Goal: Task Accomplishment & Management: Manage account settings

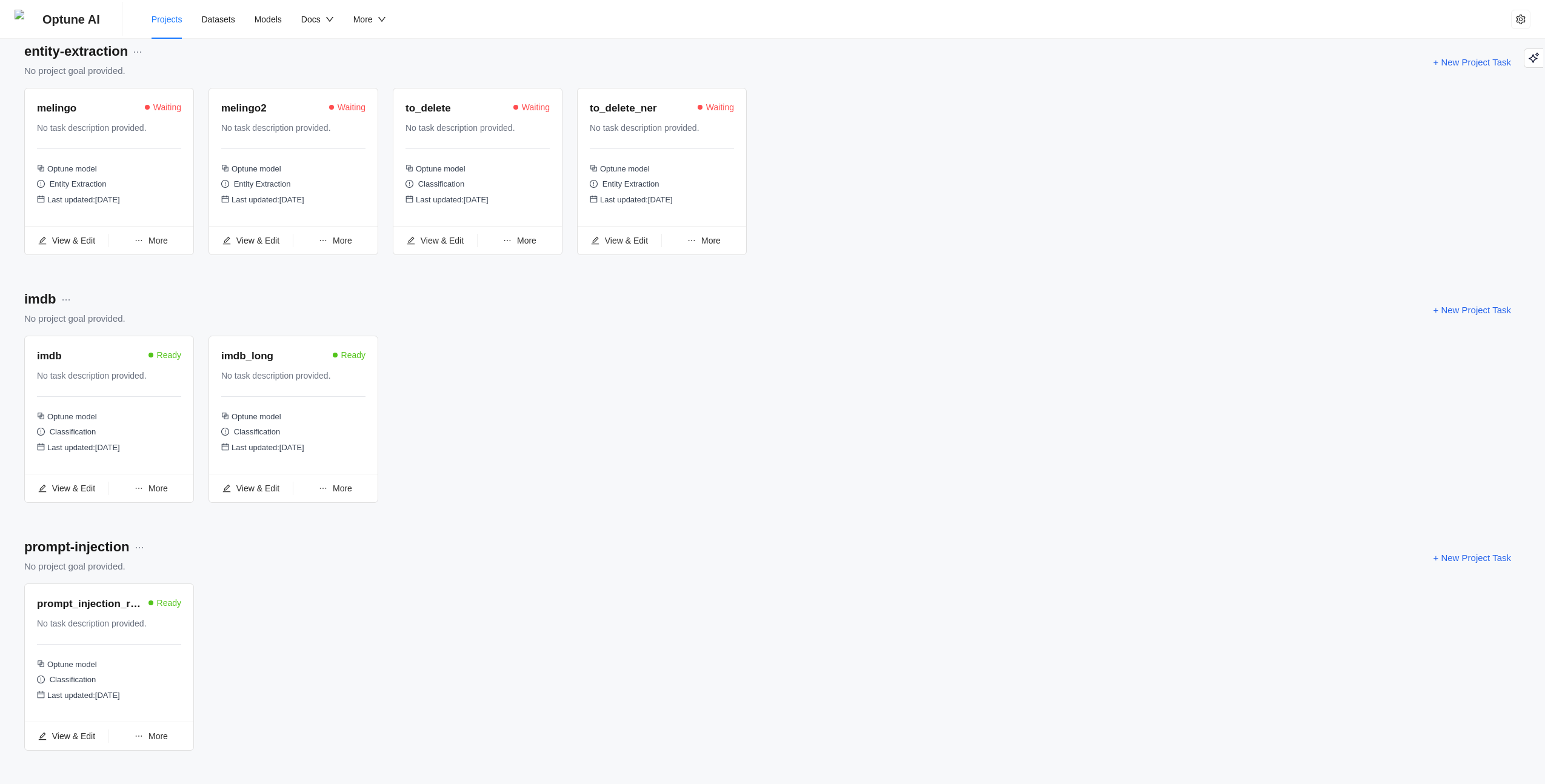
scroll to position [818, 0]
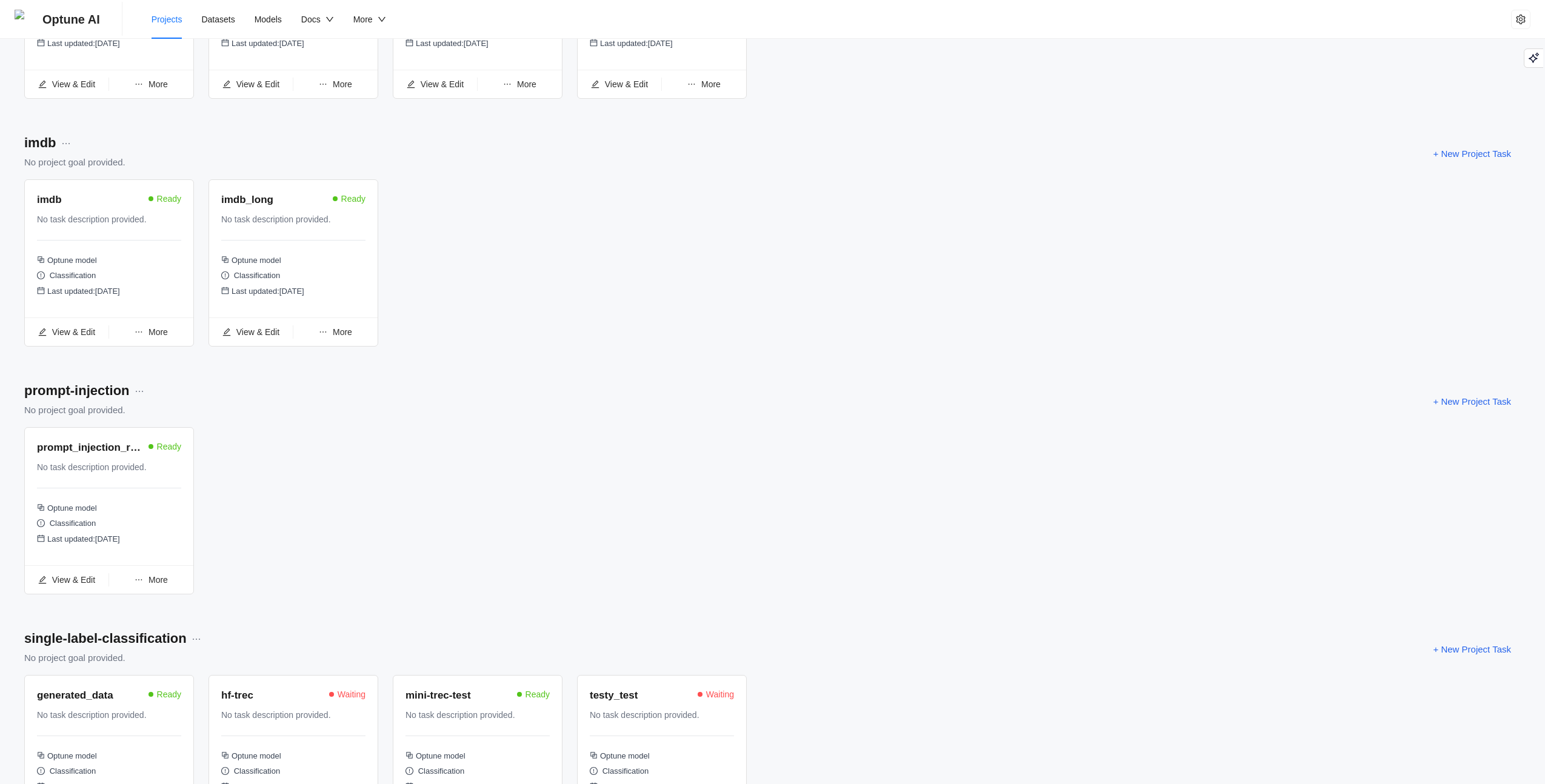
click at [83, 451] on div "prompt_injection_revisited" at bounding box center [92, 448] width 109 height 16
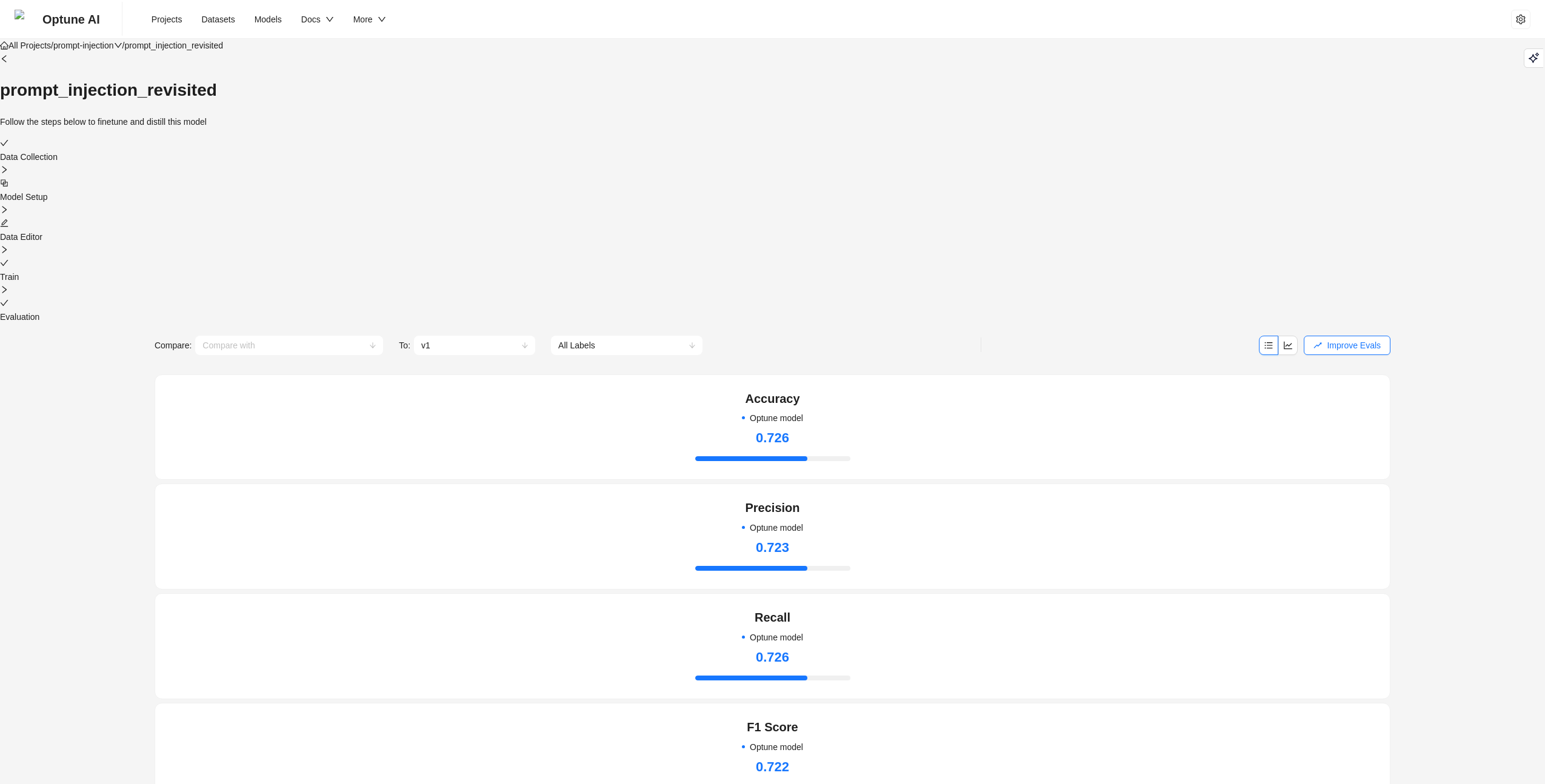
click at [1532, 60] on icon "Playground" at bounding box center [1533, 58] width 9 height 9
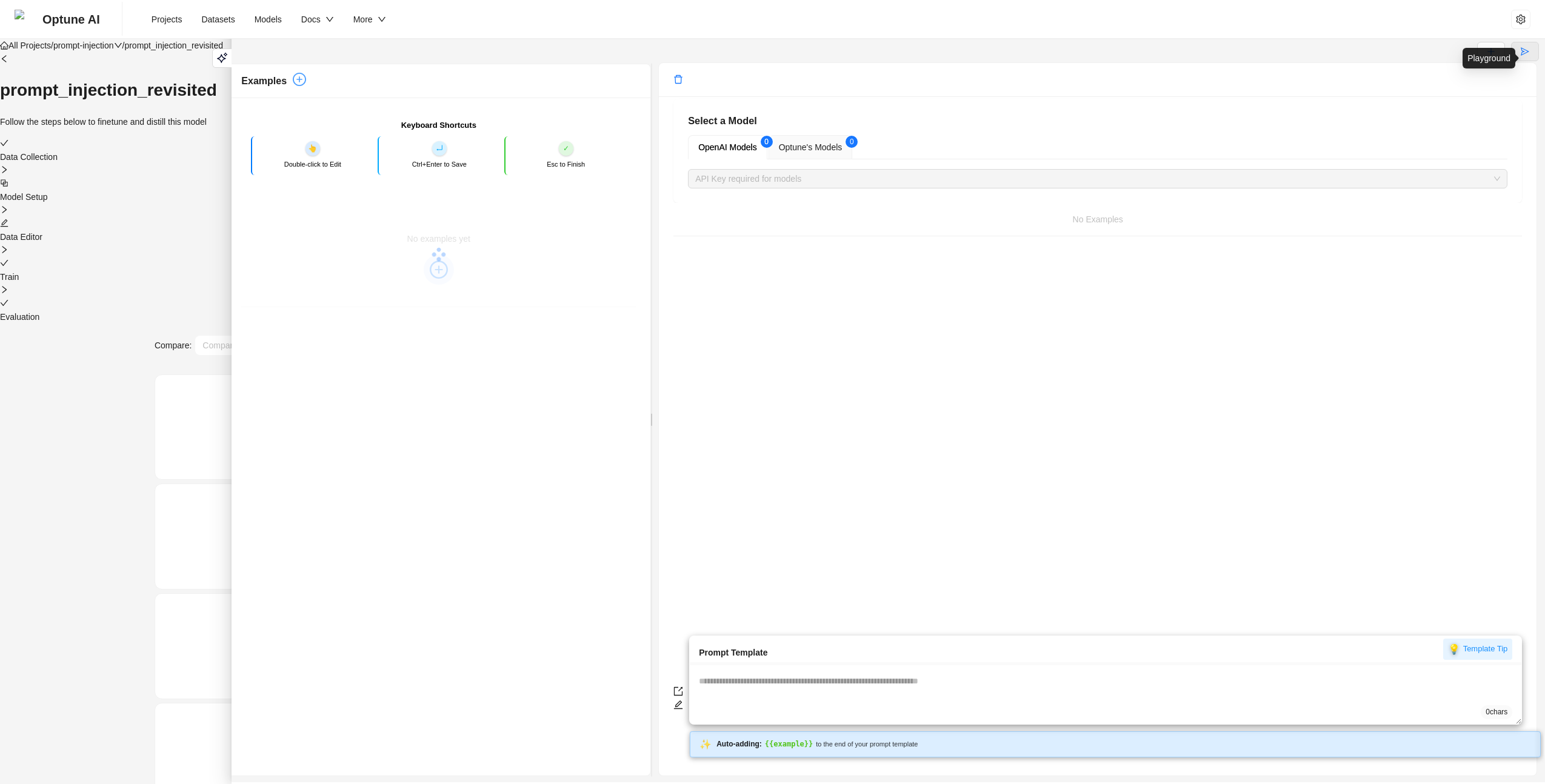
type textarea "**********"
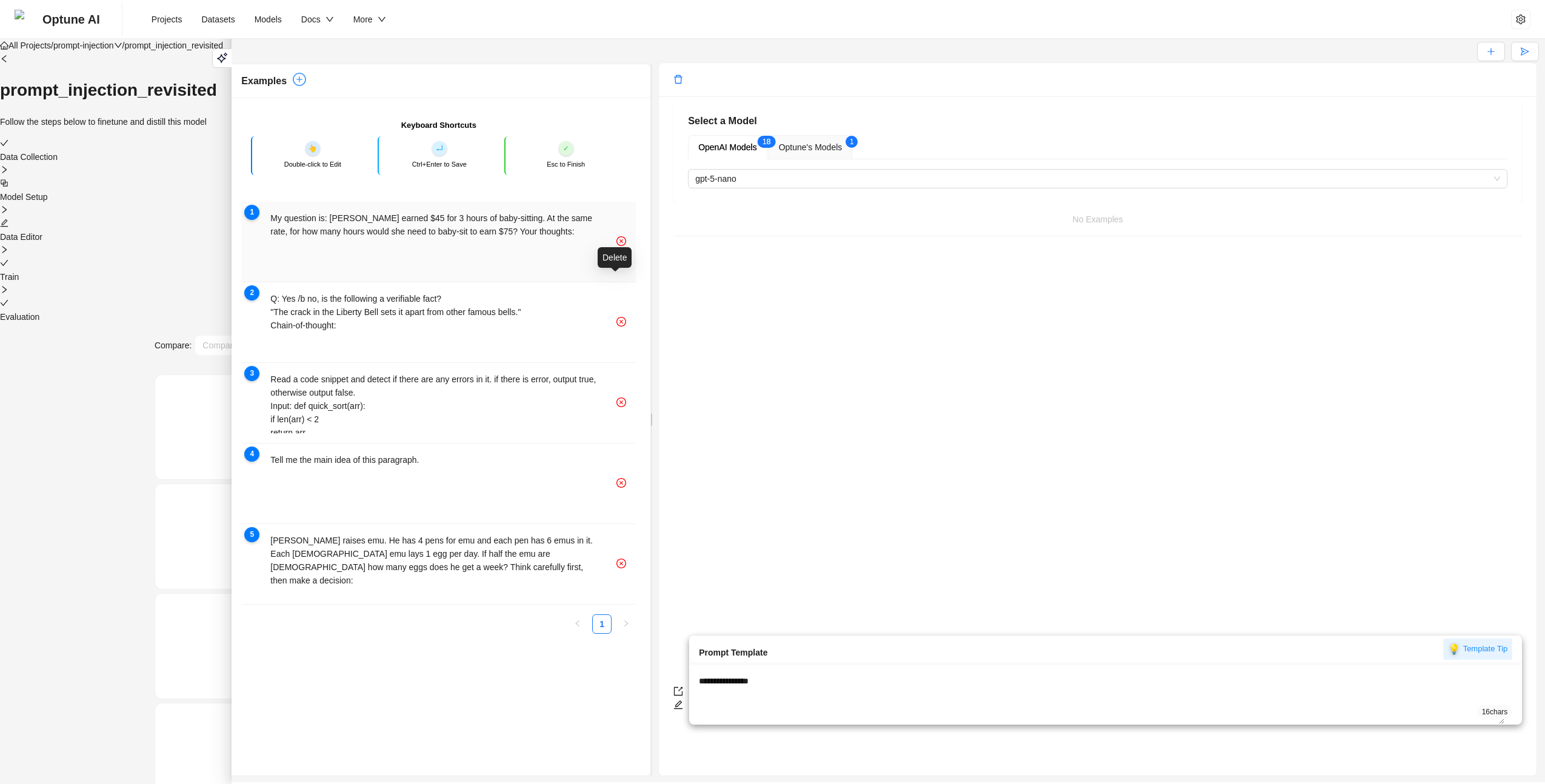
click at [616, 246] on icon "close-circle" at bounding box center [621, 240] width 10 height 10
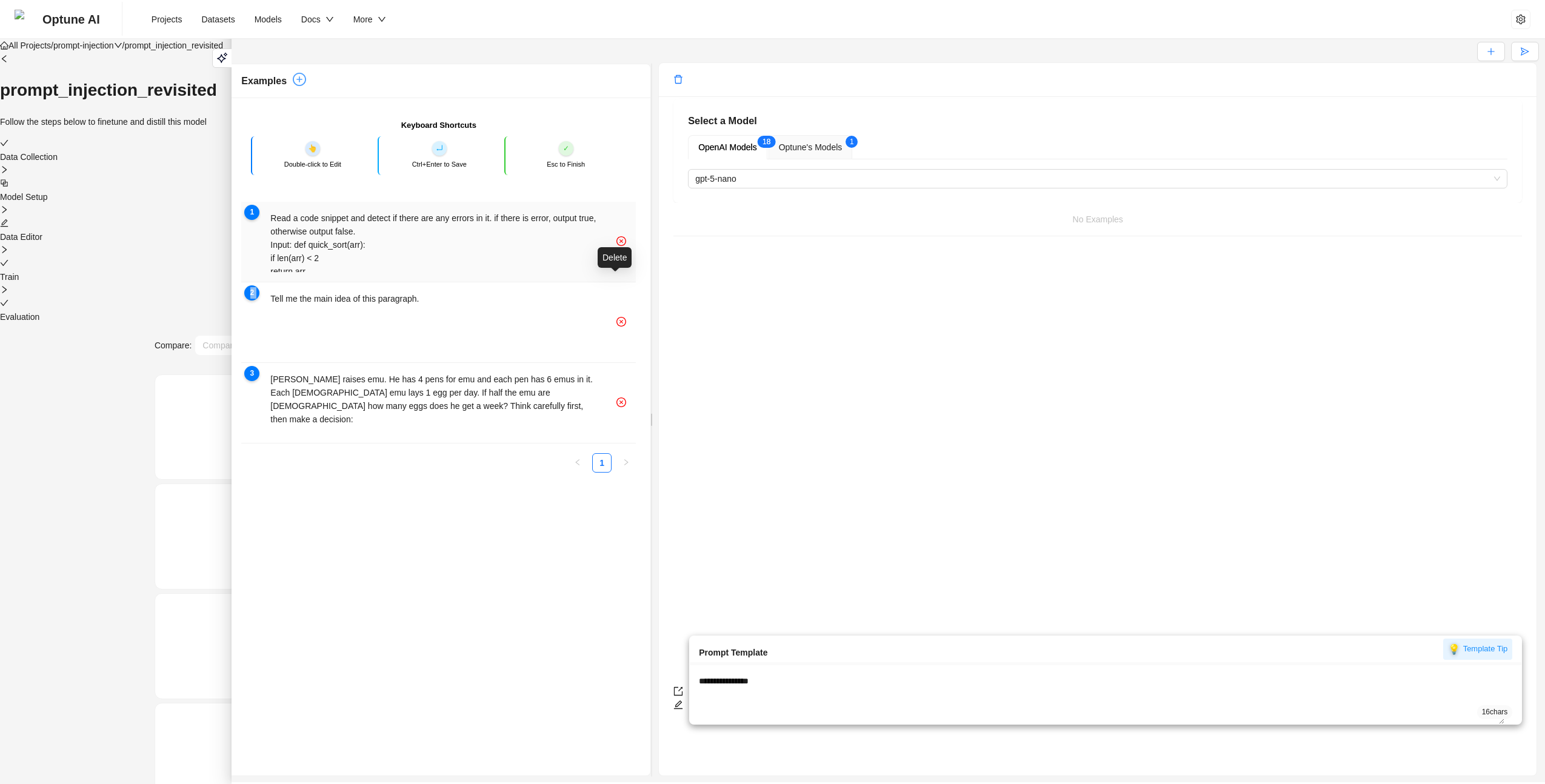
click at [616, 246] on icon "close-circle" at bounding box center [621, 240] width 10 height 10
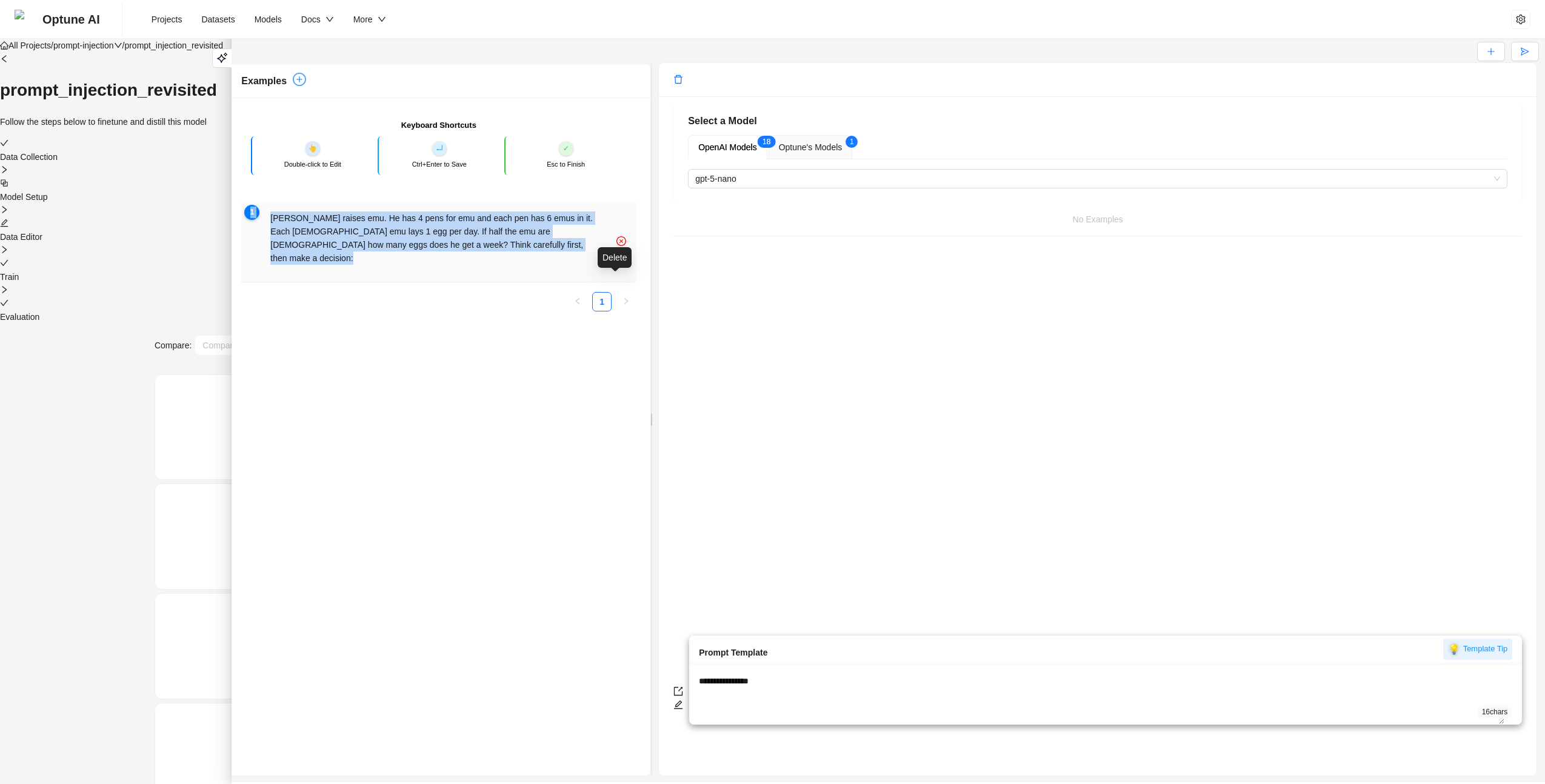
click at [616, 246] on icon "close-circle" at bounding box center [621, 240] width 10 height 10
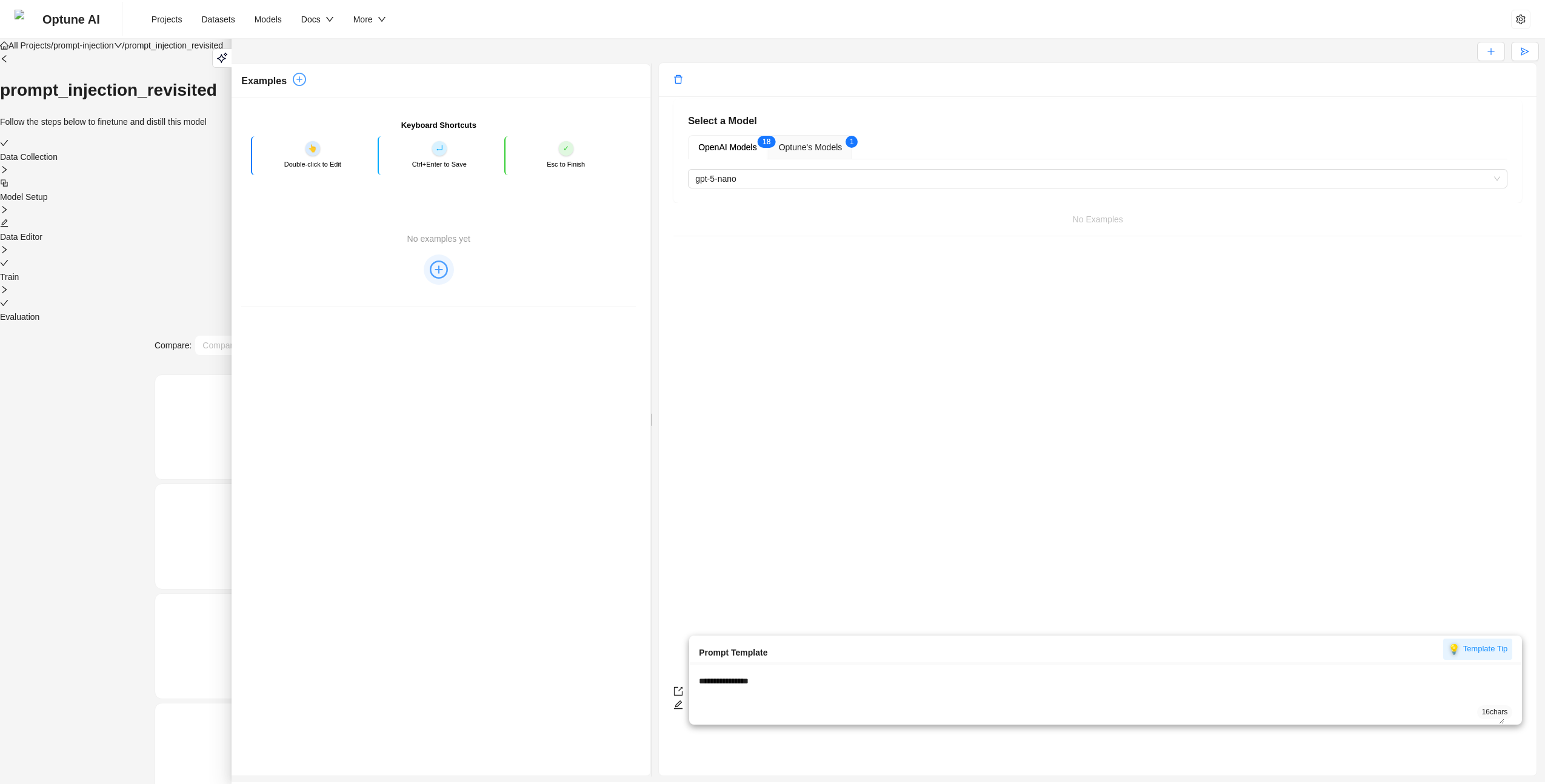
click at [800, 152] on span "Optune's Models" at bounding box center [810, 147] width 63 height 10
click at [831, 188] on input "search" at bounding box center [1092, 179] width 794 height 18
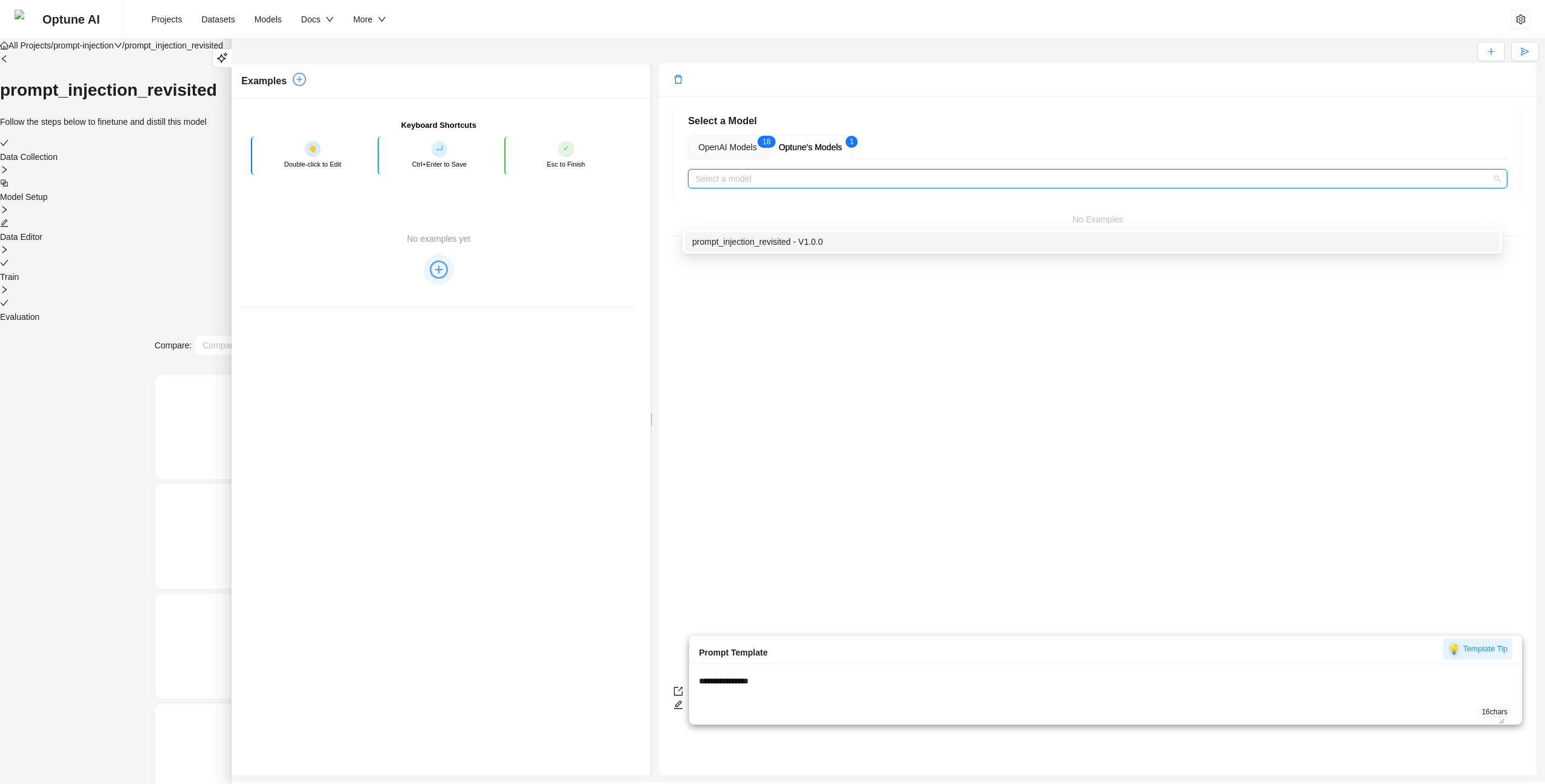
click at [819, 240] on div "prompt_injection_revisited - V1.0.0" at bounding box center [1092, 242] width 800 height 13
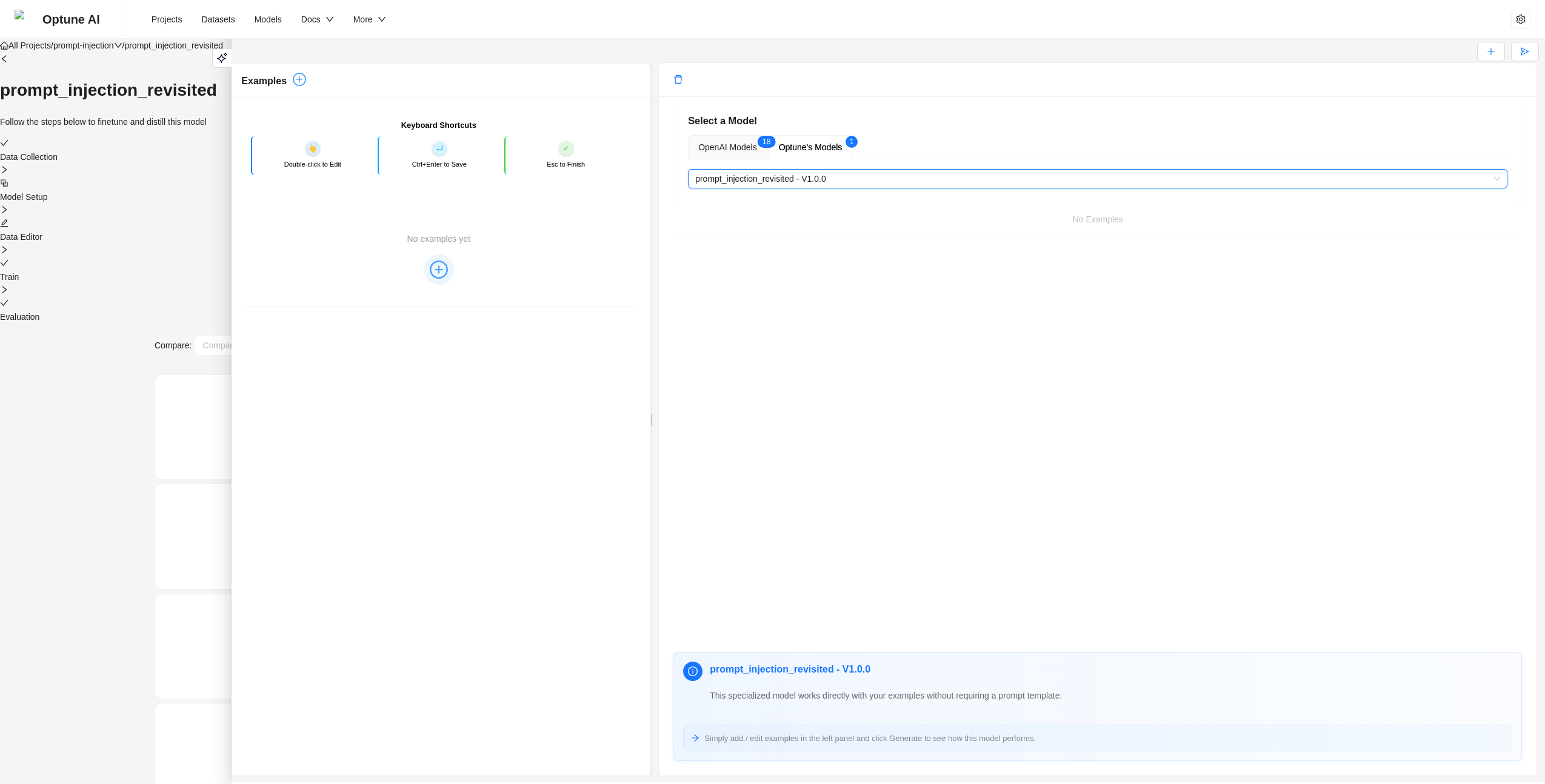
click at [430, 278] on icon "plus-circle" at bounding box center [439, 270] width 18 height 18
click at [438, 272] on textarea at bounding box center [424, 241] width 346 height 60
type textarea "**"
click at [299, 86] on icon "plus-circle" at bounding box center [299, 80] width 13 height 13
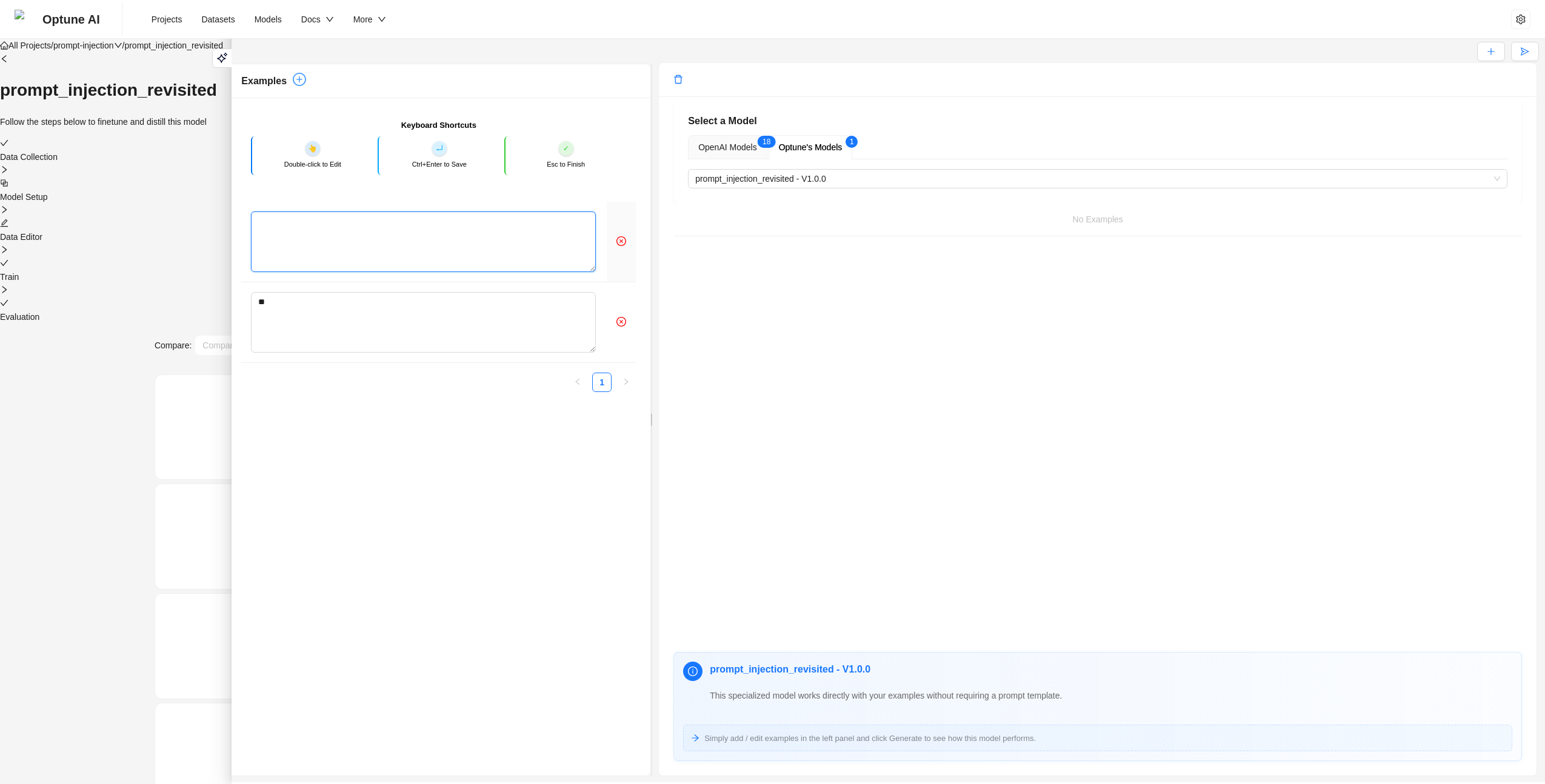
click at [357, 272] on textarea at bounding box center [423, 241] width 345 height 60
type textarea "*****"
click at [299, 89] on div "Examples" at bounding box center [439, 80] width 395 height 16
click at [298, 86] on icon "plus-circle" at bounding box center [299, 80] width 13 height 13
type textarea "*****"
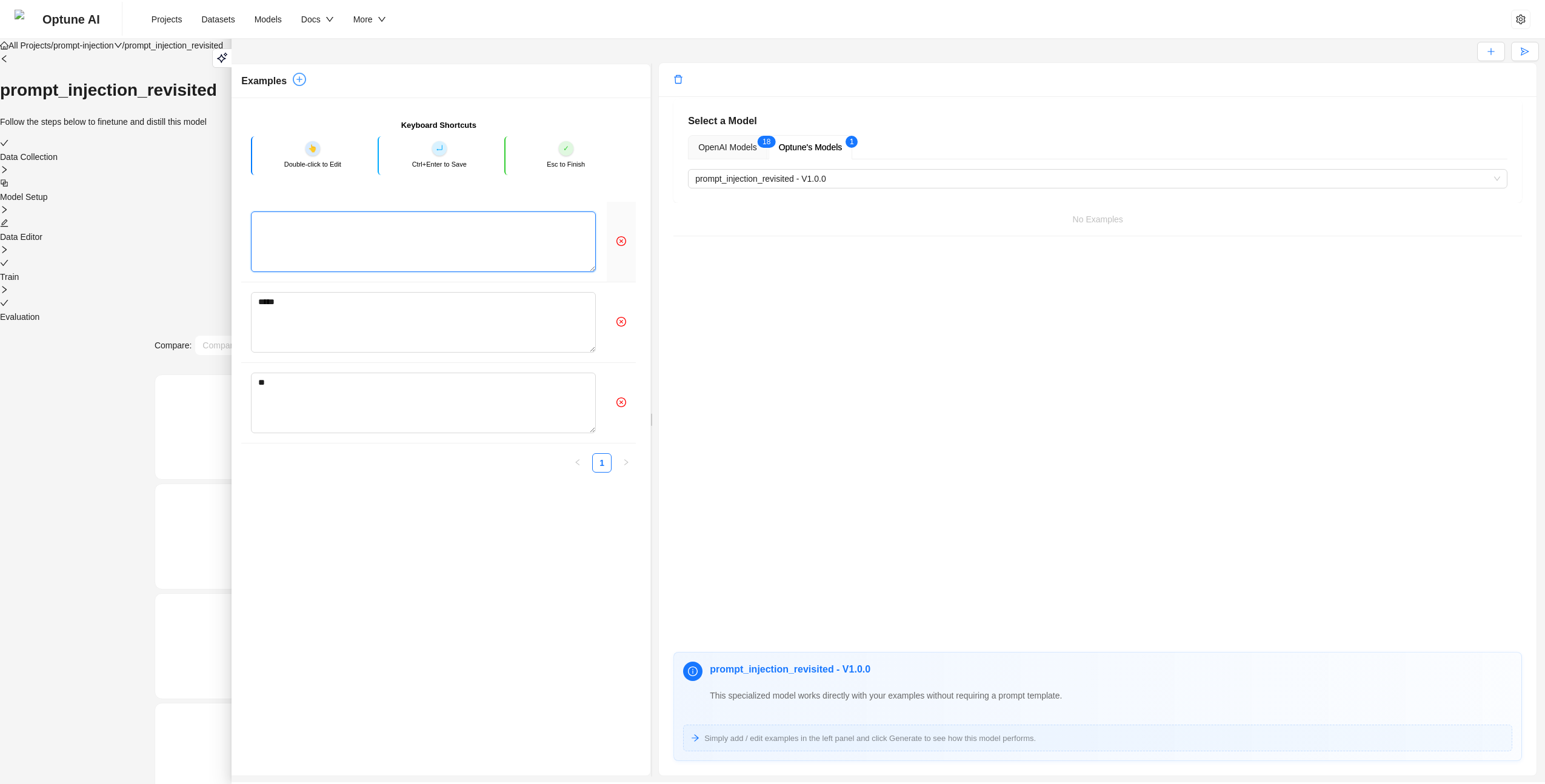
click at [324, 262] on textarea at bounding box center [423, 241] width 345 height 60
type textarea "*"
click at [294, 86] on icon "plus-circle" at bounding box center [299, 80] width 13 height 13
type textarea "*"
type textarea "*****"
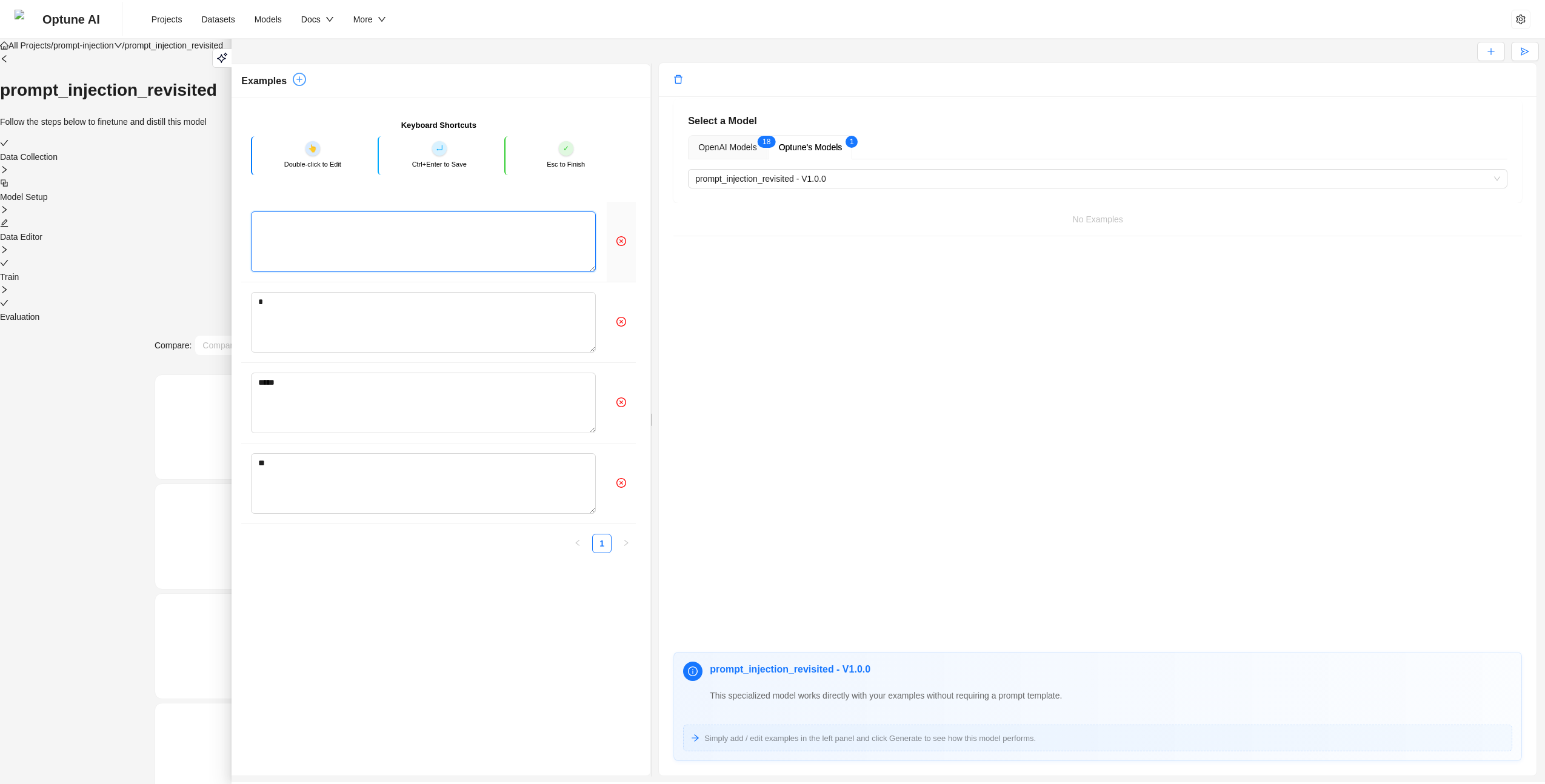
click at [314, 272] on textarea at bounding box center [423, 241] width 345 height 60
type textarea "*"
click at [294, 86] on icon "plus-circle" at bounding box center [299, 80] width 13 height 13
type textarea "*"
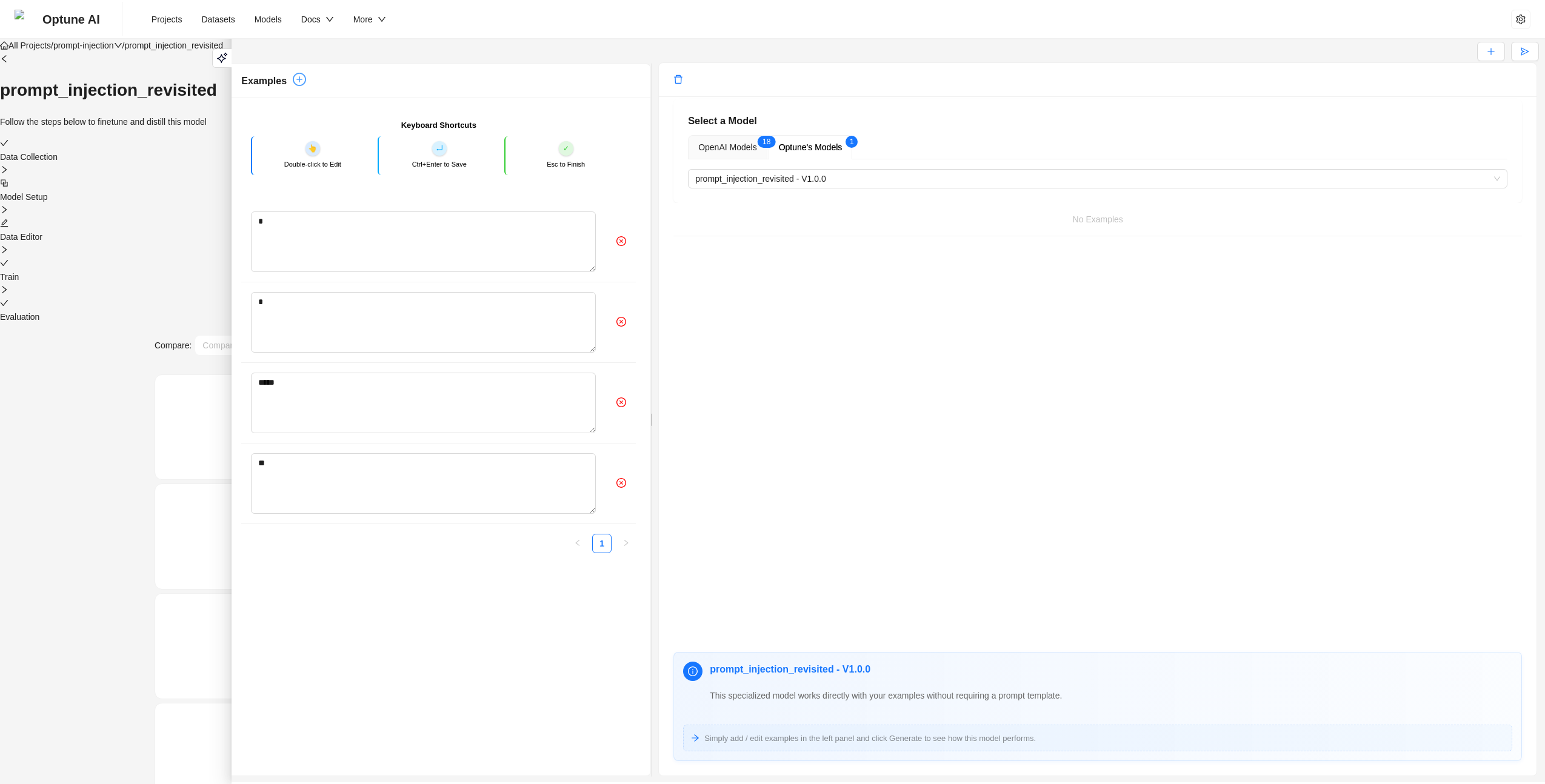
type textarea "*****"
click at [301, 272] on textarea at bounding box center [423, 241] width 345 height 60
type textarea "*"
click at [1520, 56] on icon "send" at bounding box center [1524, 51] width 8 height 8
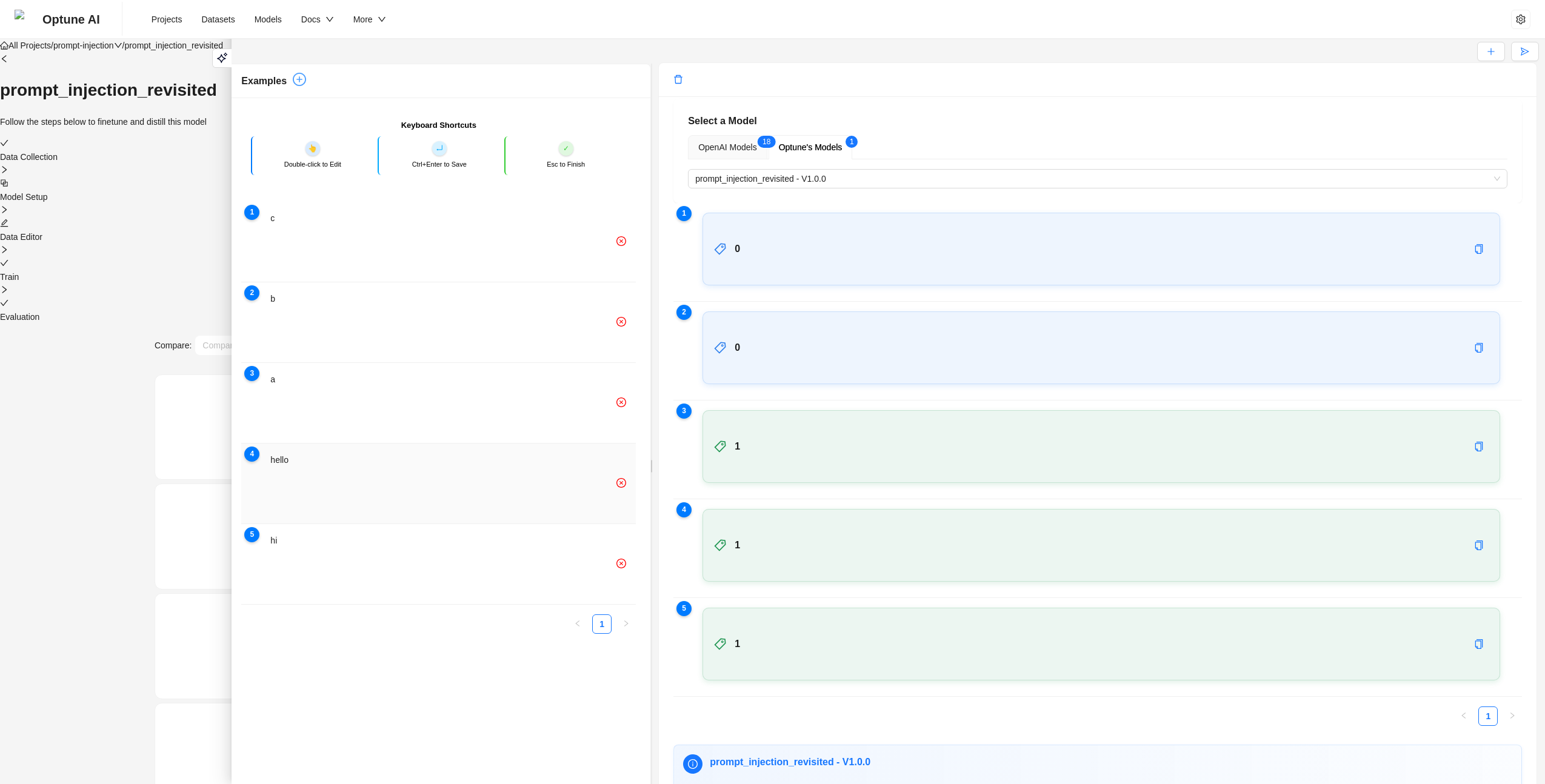
click at [616, 488] on icon "close-circle" at bounding box center [621, 482] width 10 height 10
click at [293, 86] on icon "plus-circle" at bounding box center [299, 80] width 13 height 13
click at [349, 282] on td at bounding box center [424, 242] width 366 height 80
click at [348, 272] on textarea at bounding box center [424, 241] width 346 height 60
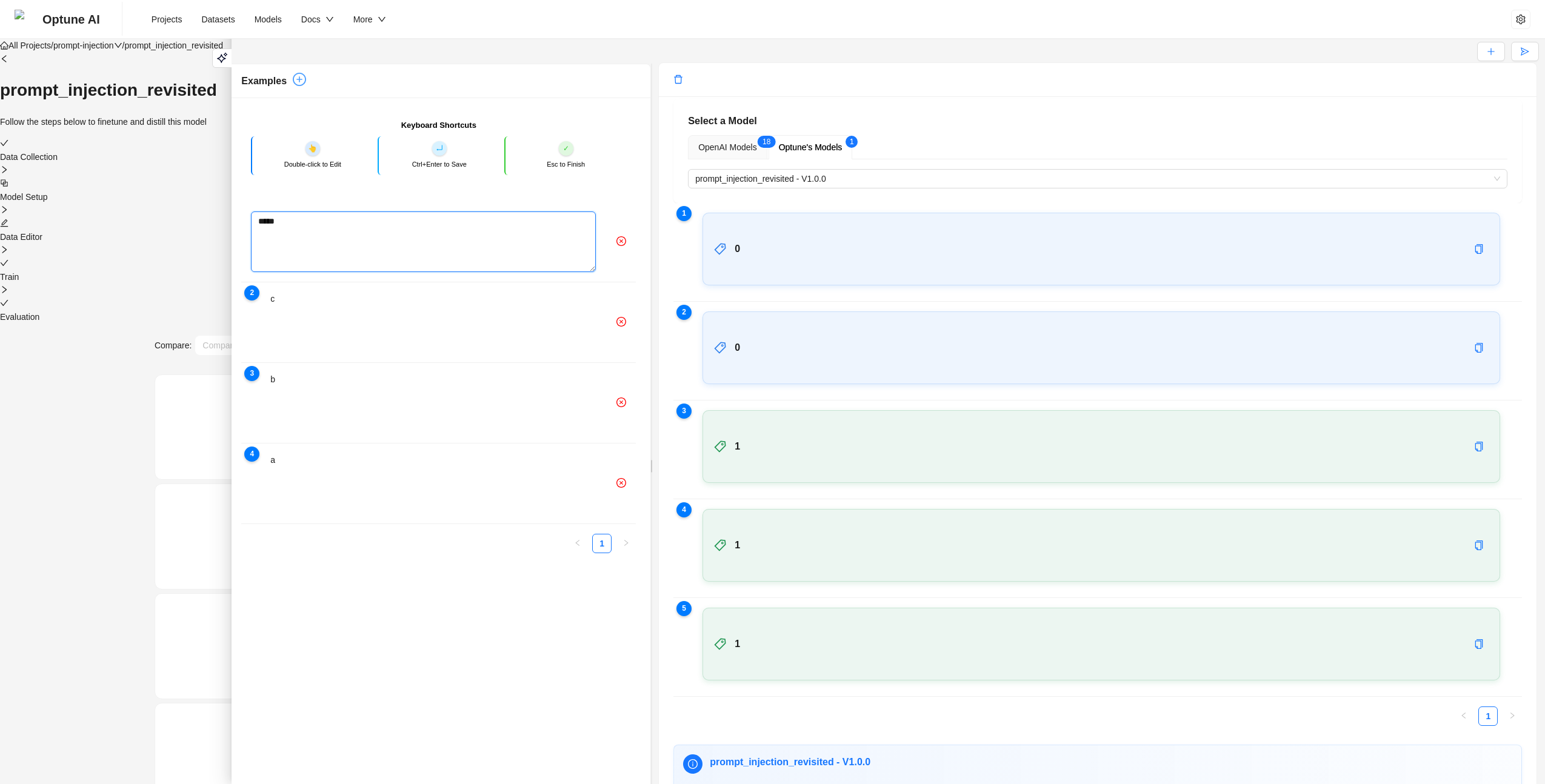
type textarea "*****"
click at [293, 86] on icon "plus-circle" at bounding box center [299, 80] width 13 height 13
click at [311, 270] on textarea at bounding box center [423, 241] width 345 height 60
type textarea "**"
click at [1526, 61] on button "button" at bounding box center [1524, 51] width 28 height 19
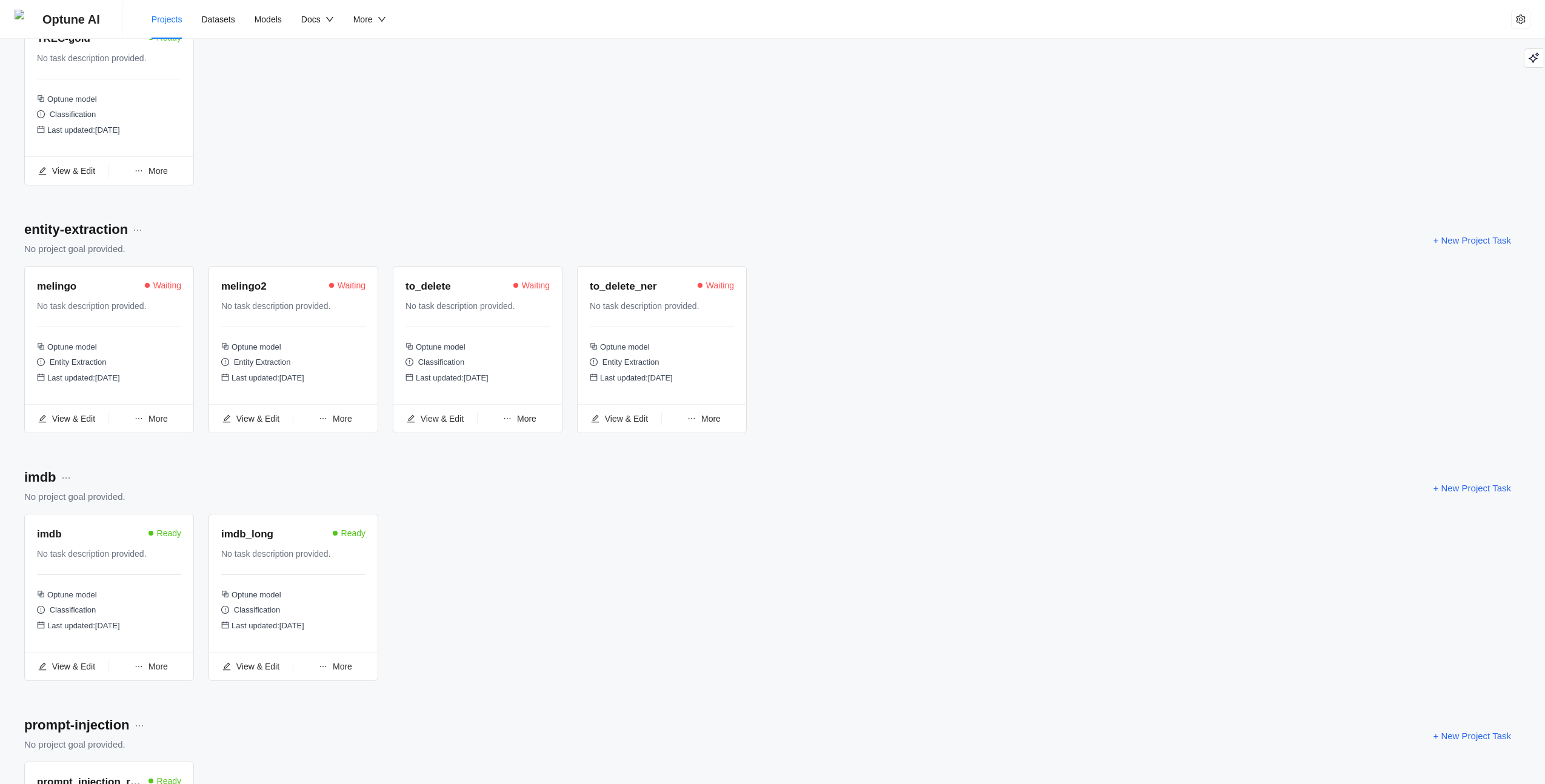
scroll to position [698, 0]
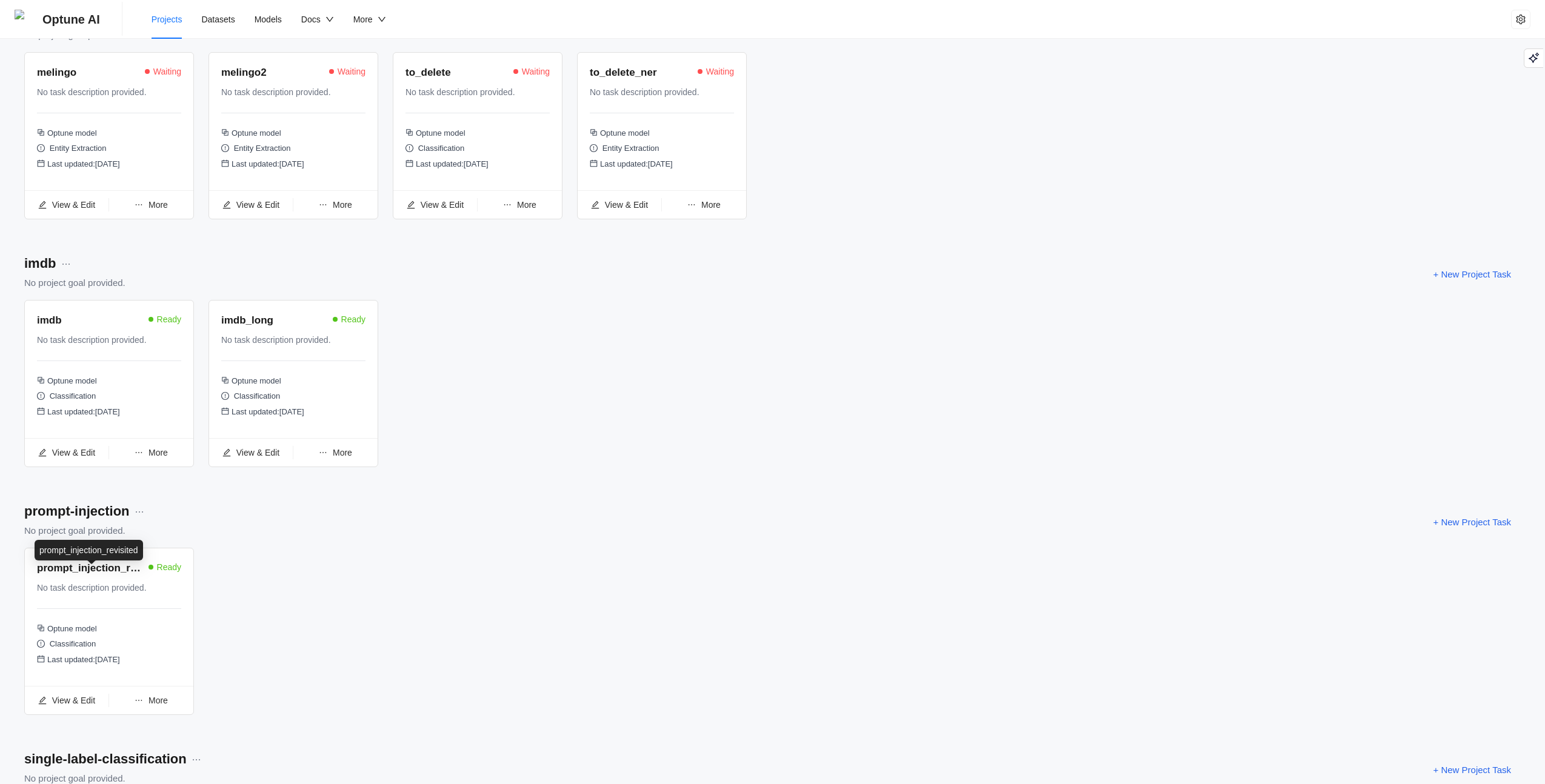
click at [98, 574] on div "prompt_injection_revisited" at bounding box center [92, 569] width 109 height 16
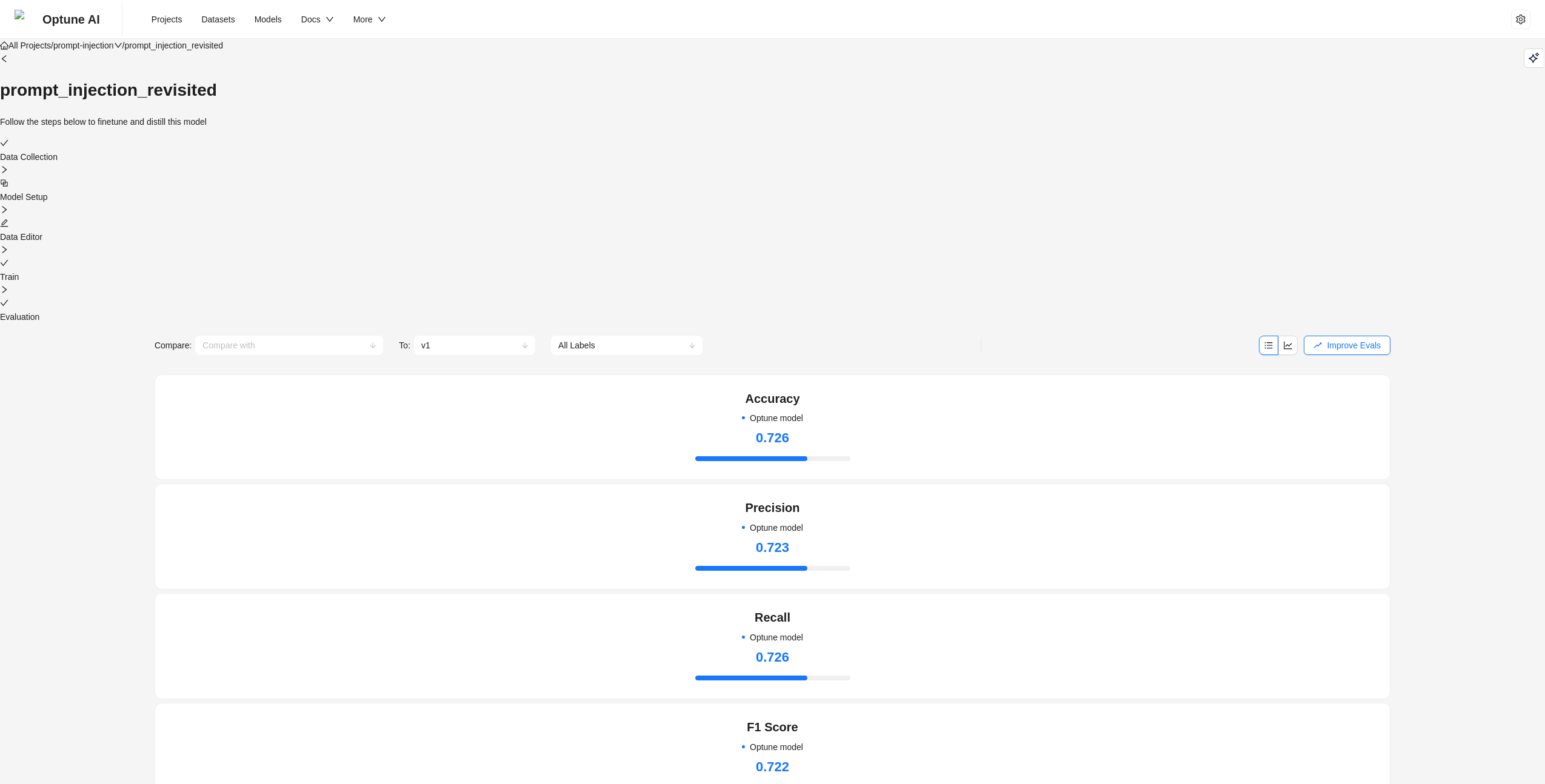
click at [903, 257] on div at bounding box center [772, 264] width 1545 height 13
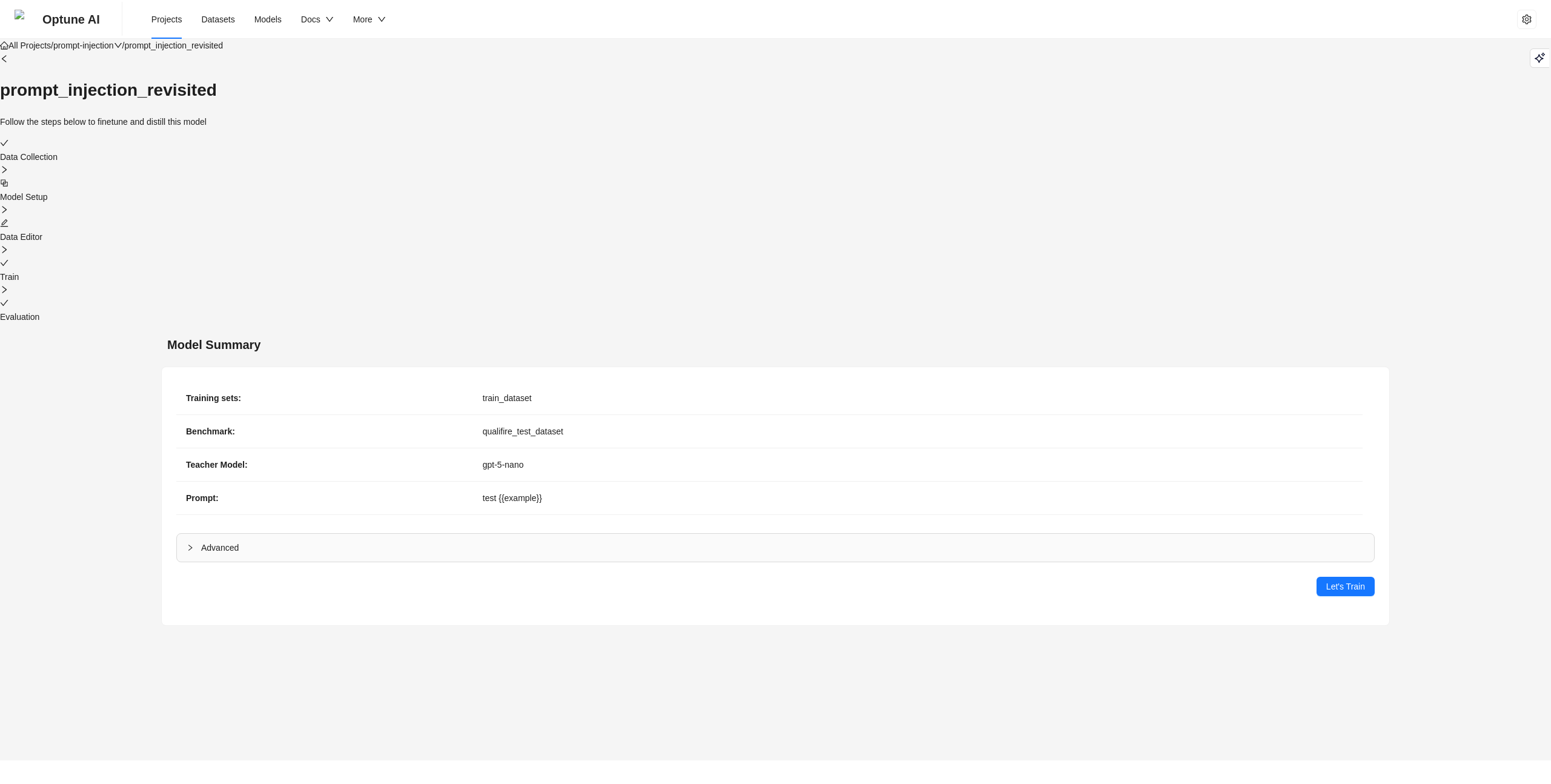
click at [168, 28] on li "Projects" at bounding box center [167, 19] width 51 height 39
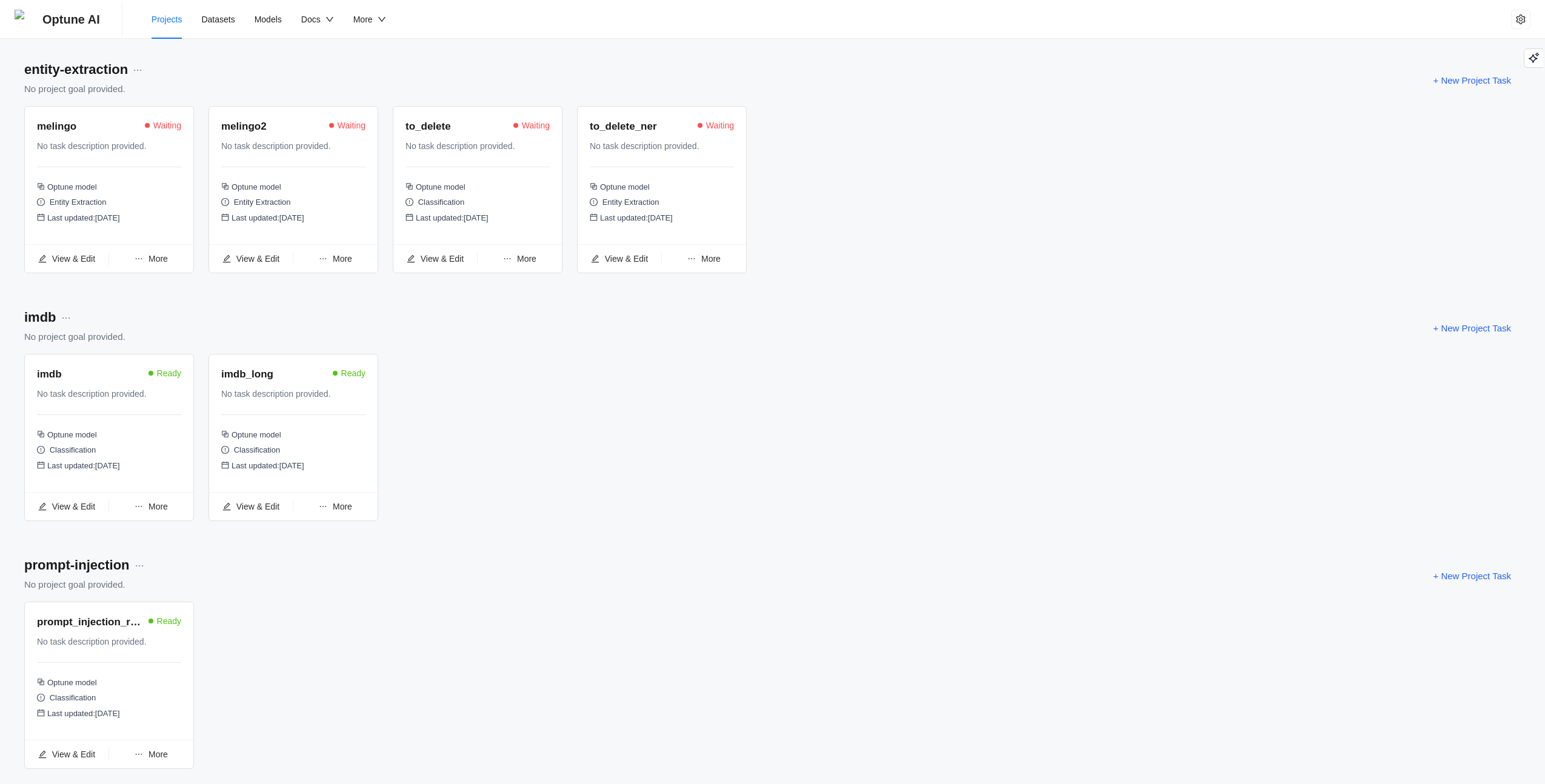
scroll to position [812, 0]
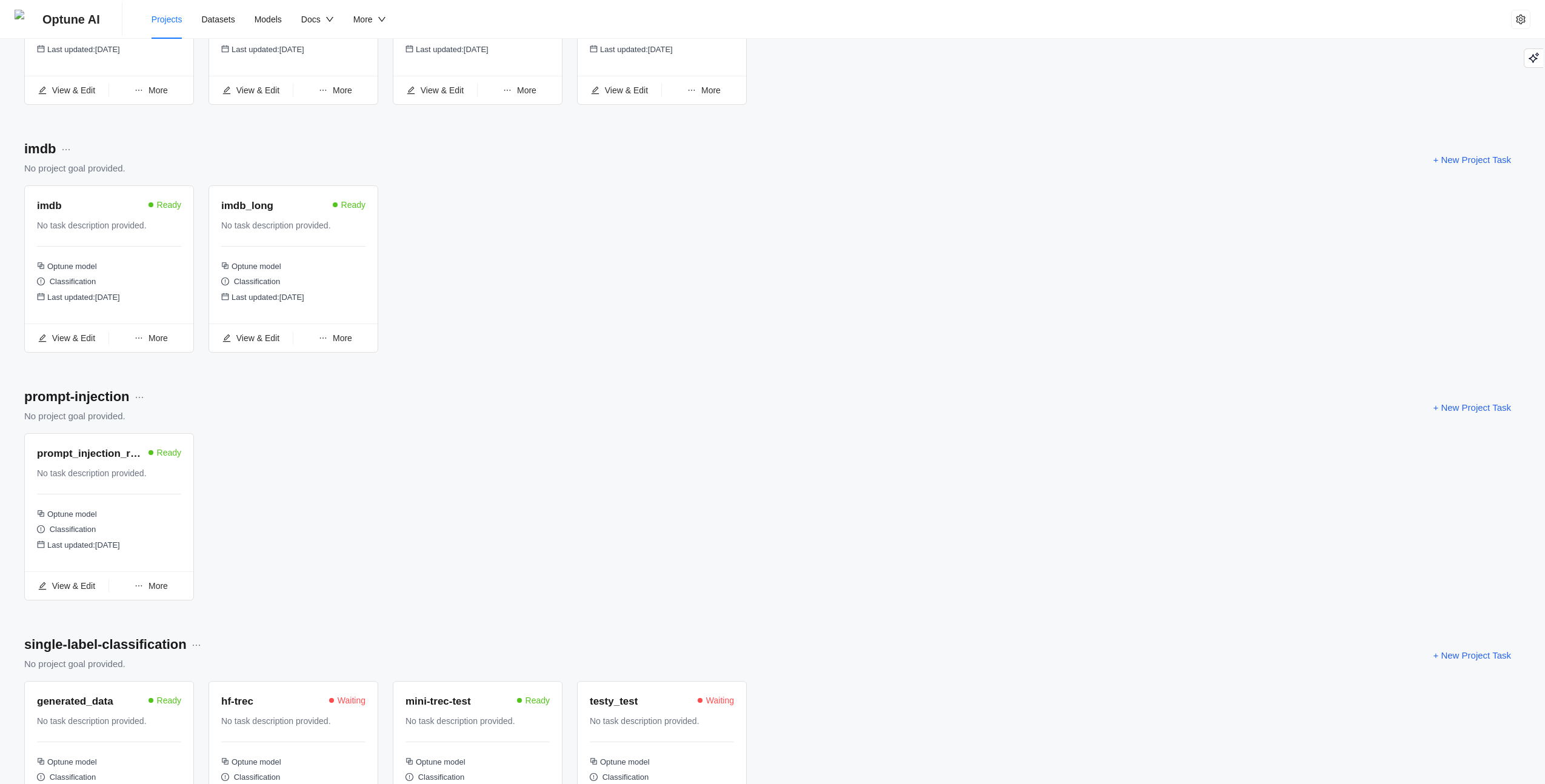
click at [160, 590] on span "More" at bounding box center [158, 585] width 19 height 10
click at [279, 497] on div "prompt_injection_revisited Ready No task description provided. Optune model Cla…" at bounding box center [772, 522] width 1497 height 177
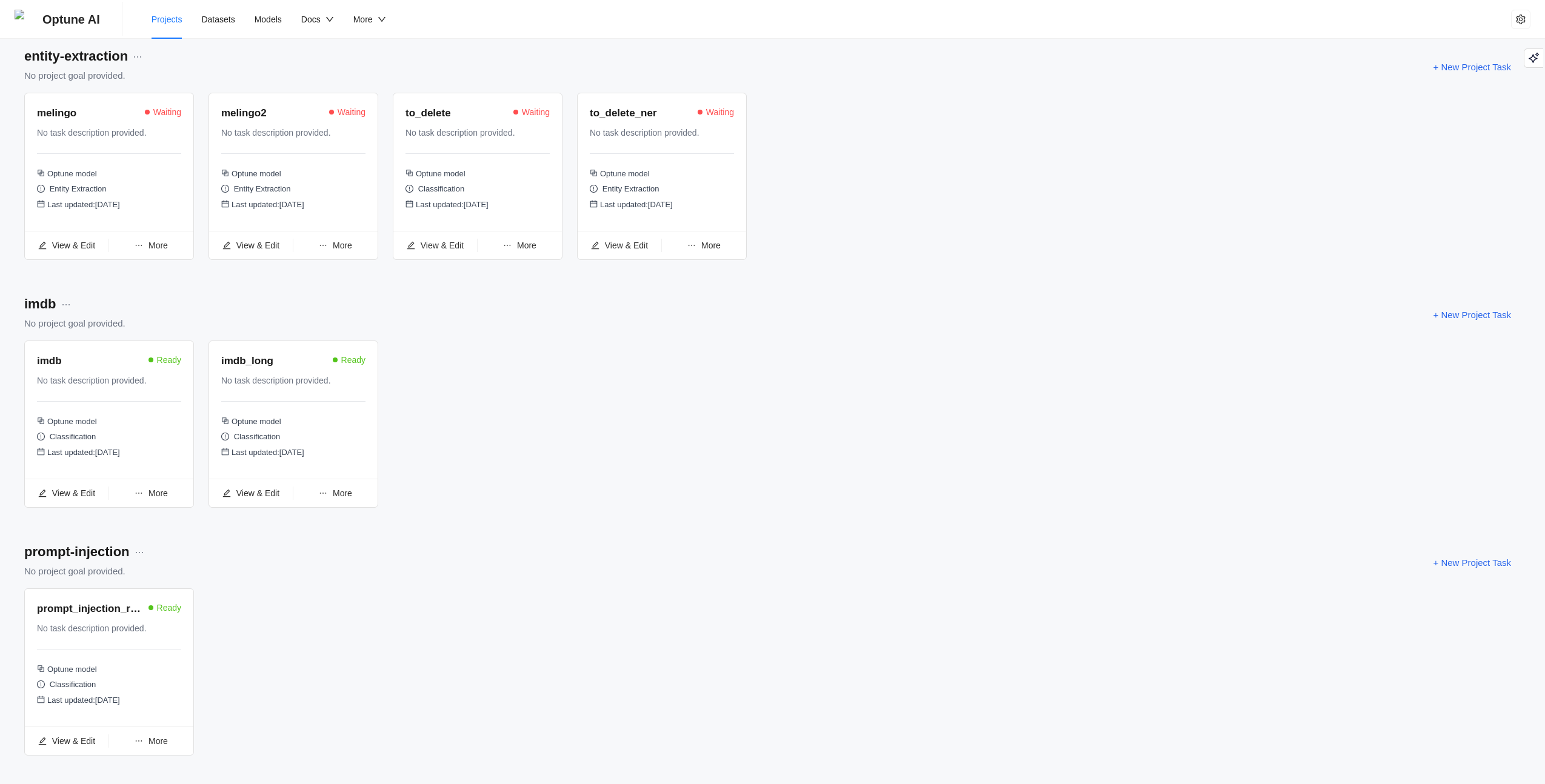
scroll to position [798, 0]
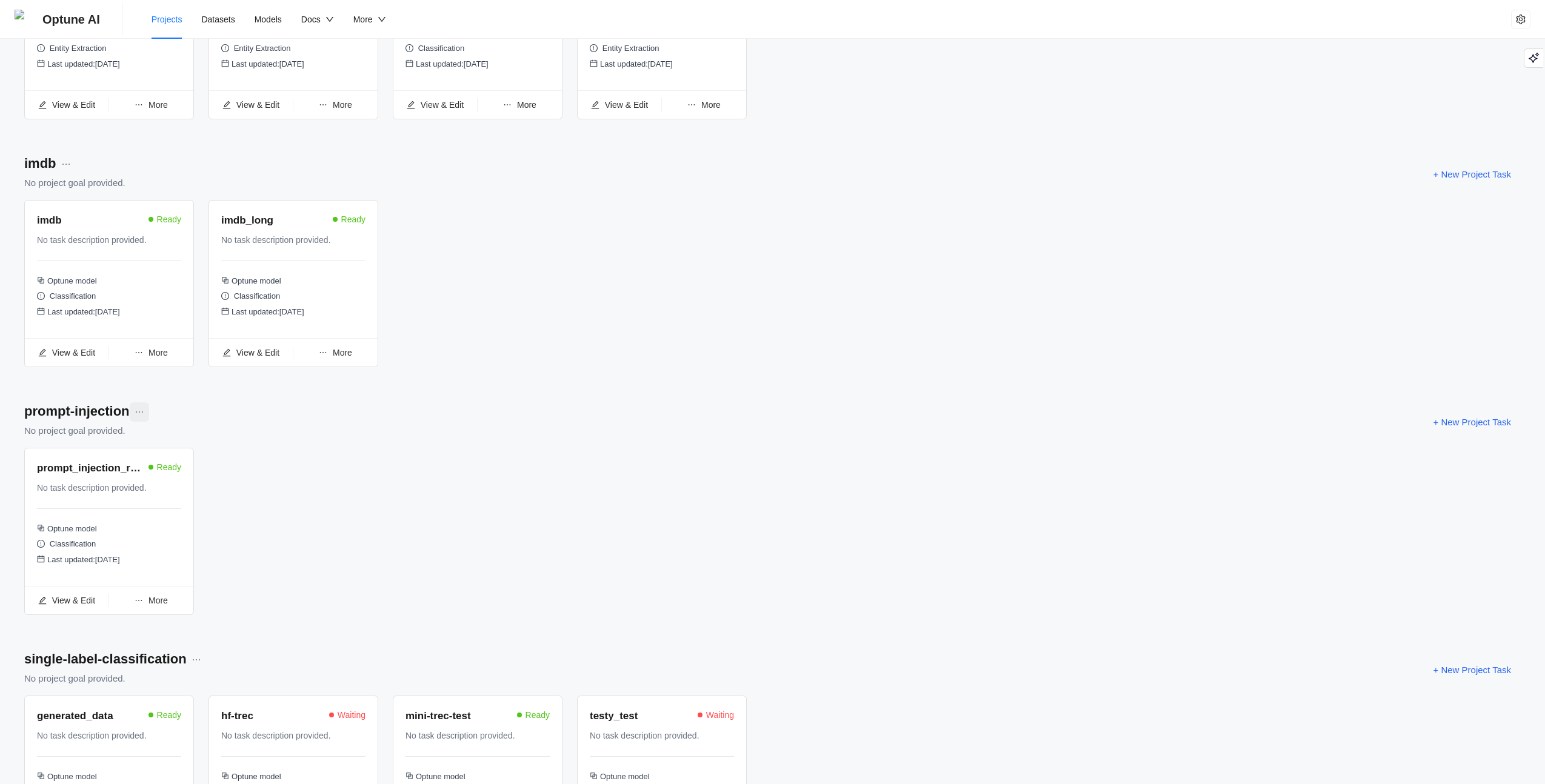
click at [142, 418] on button "button" at bounding box center [139, 412] width 19 height 19
click at [117, 465] on span "Delete Project" at bounding box center [101, 463] width 69 height 13
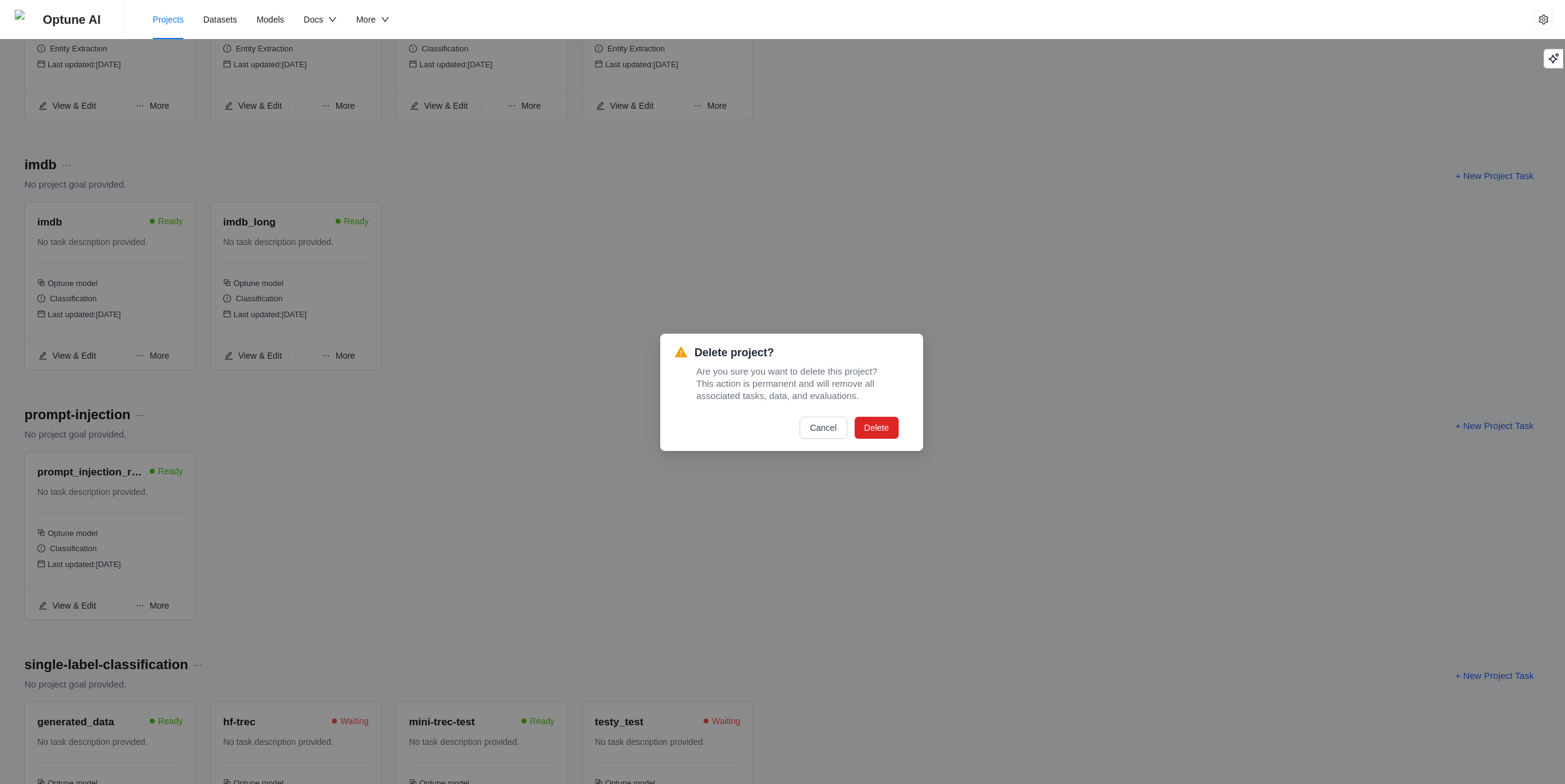
click at [865, 429] on span "Delete" at bounding box center [877, 428] width 25 height 14
